Goal: Check status

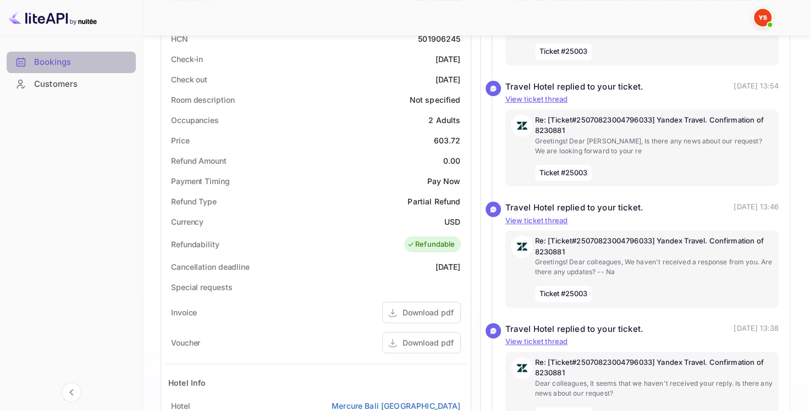
click at [51, 63] on div "Bookings" at bounding box center [82, 62] width 96 height 13
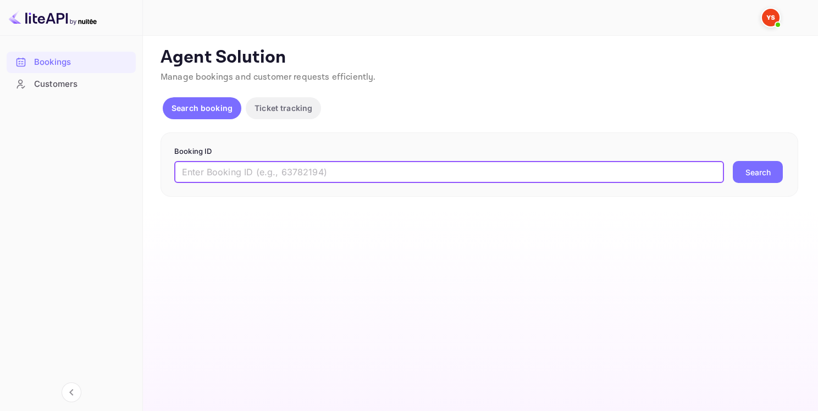
click at [220, 174] on input "text" at bounding box center [449, 172] width 550 height 22
paste input "9073081"
type input "9073081"
click at [733, 161] on button "Search" at bounding box center [758, 172] width 50 height 22
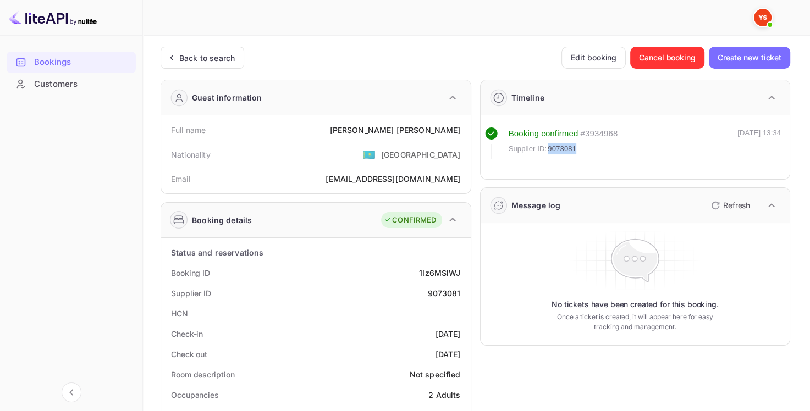
drag, startPoint x: 577, startPoint y: 144, endPoint x: 549, endPoint y: 148, distance: 28.3
click at [549, 148] on div "Supplier ID: 9073081" at bounding box center [563, 149] width 109 height 11
copy span "9073081"
click at [390, 129] on div "Ekaterina Rubtsova" at bounding box center [394, 130] width 131 height 12
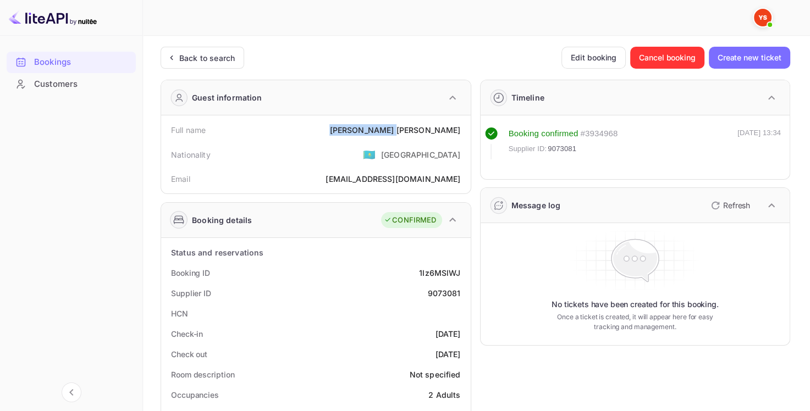
click at [389, 130] on div "Ekaterina Rubtsova" at bounding box center [394, 130] width 131 height 12
drag, startPoint x: 389, startPoint y: 130, endPoint x: 459, endPoint y: 133, distance: 70.5
click at [459, 133] on div "Ekaterina Rubtsova" at bounding box center [394, 130] width 131 height 12
copy div "Ekaterina Rubtsova"
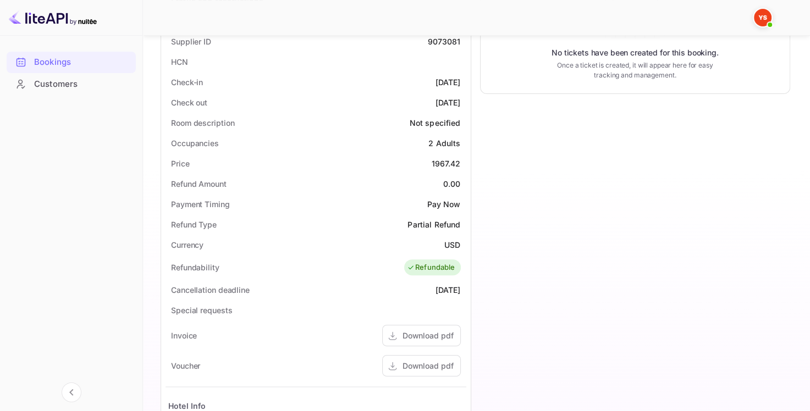
scroll to position [233, 0]
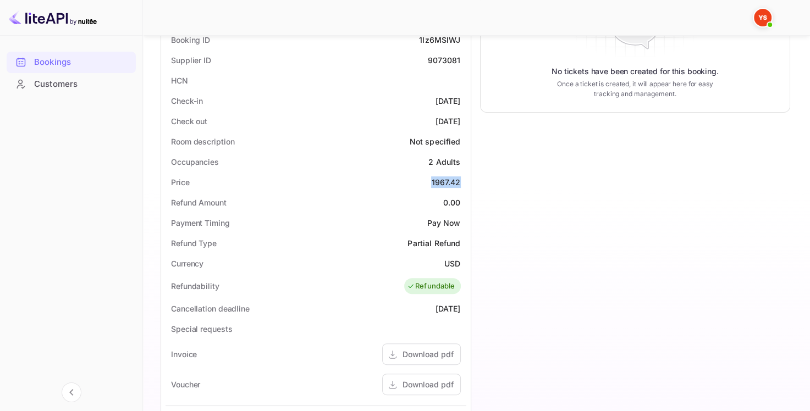
drag, startPoint x: 432, startPoint y: 180, endPoint x: 462, endPoint y: 183, distance: 30.3
click at [462, 183] on div "Price 1967.42" at bounding box center [316, 182] width 301 height 20
copy div "1967.42"
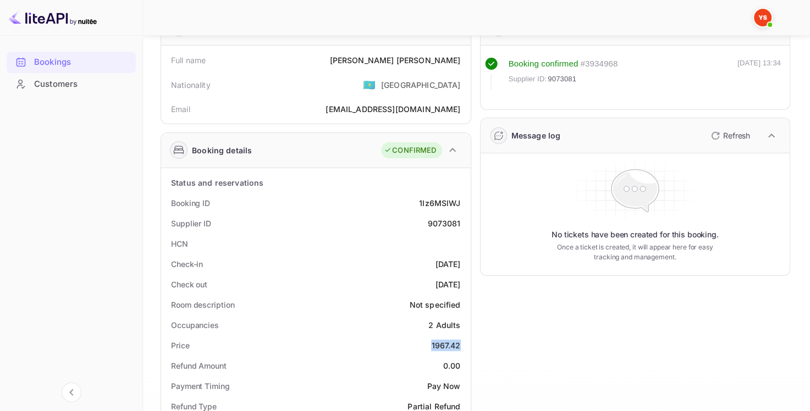
scroll to position [68, 0]
